Goal: Information Seeking & Learning: Learn about a topic

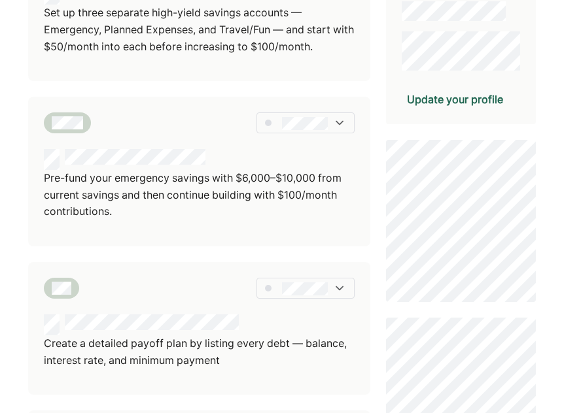
scroll to position [368, 0]
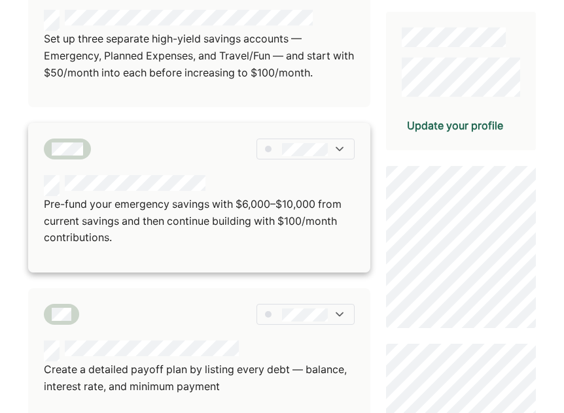
click at [180, 210] on p "Pre-fund your emergency savings with $6,000–$10,000 from current savings and th…" at bounding box center [199, 221] width 311 height 50
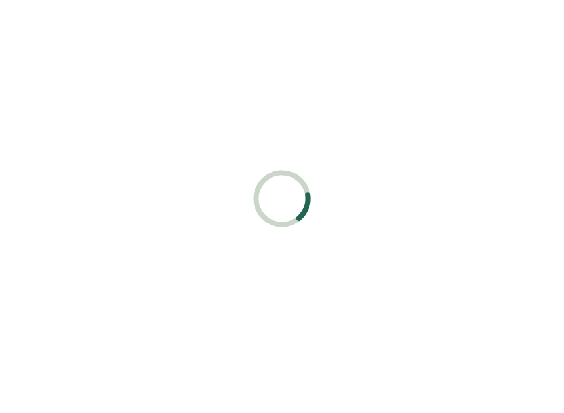
click at [180, 210] on div at bounding box center [282, 206] width 564 height 413
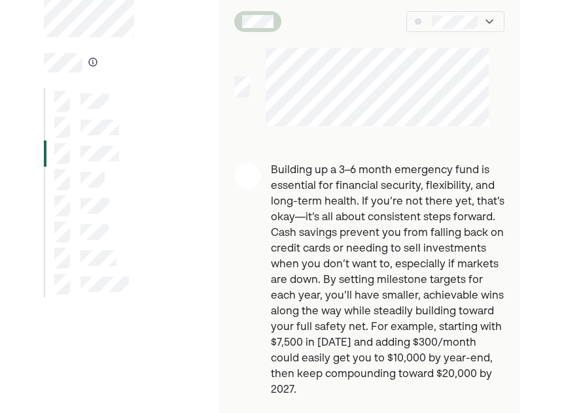
scroll to position [63, 0]
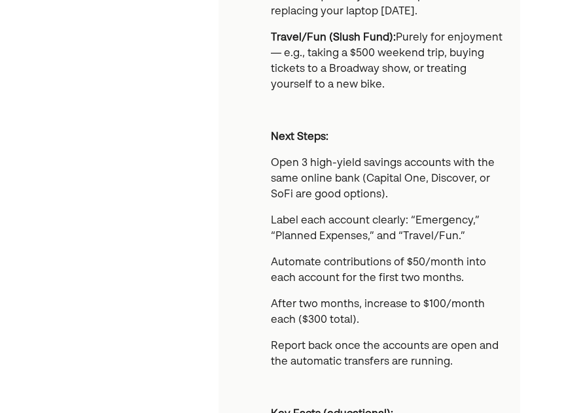
scroll to position [718, 0]
